Goal: Navigation & Orientation: Find specific page/section

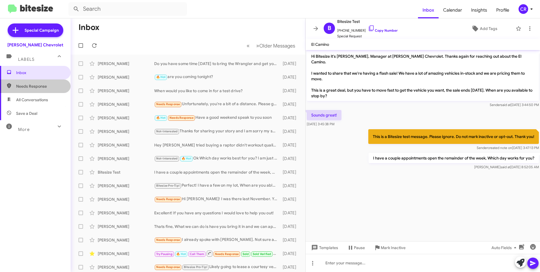
click at [45, 86] on span "Needs Response" at bounding box center [40, 86] width 48 height 6
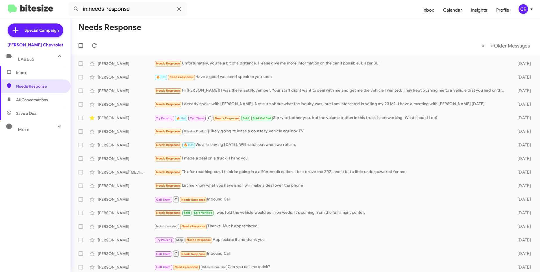
click at [50, 100] on span "All Conversations" at bounding box center [35, 100] width 71 height 14
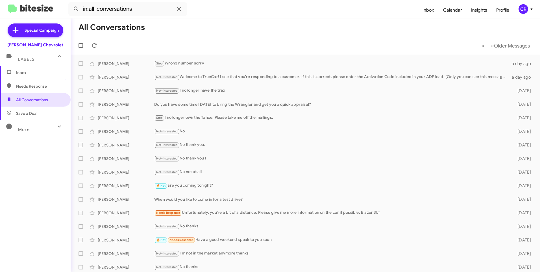
click at [40, 113] on span "Save a Deal" at bounding box center [35, 113] width 71 height 14
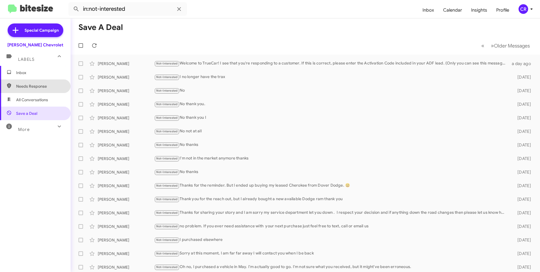
click at [43, 91] on span "Needs Response" at bounding box center [35, 86] width 71 height 14
type input "in:needs-response"
